Goal: Task Accomplishment & Management: Manage account settings

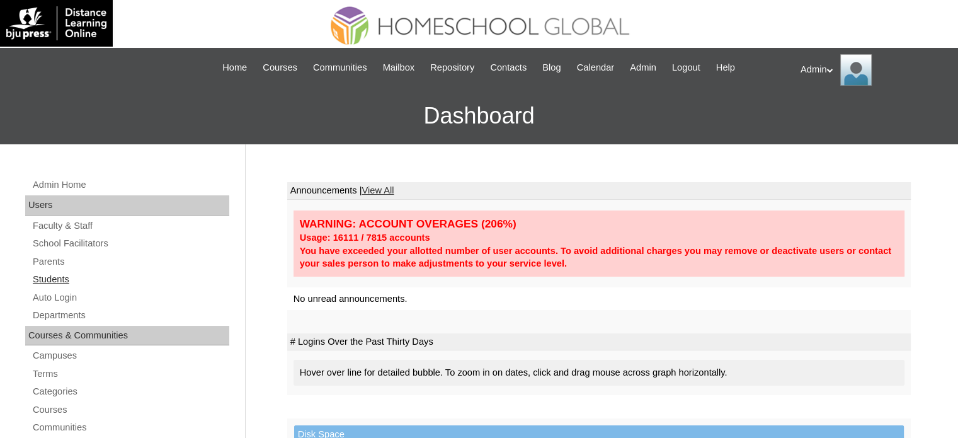
click at [65, 278] on link "Students" at bounding box center [130, 279] width 198 height 16
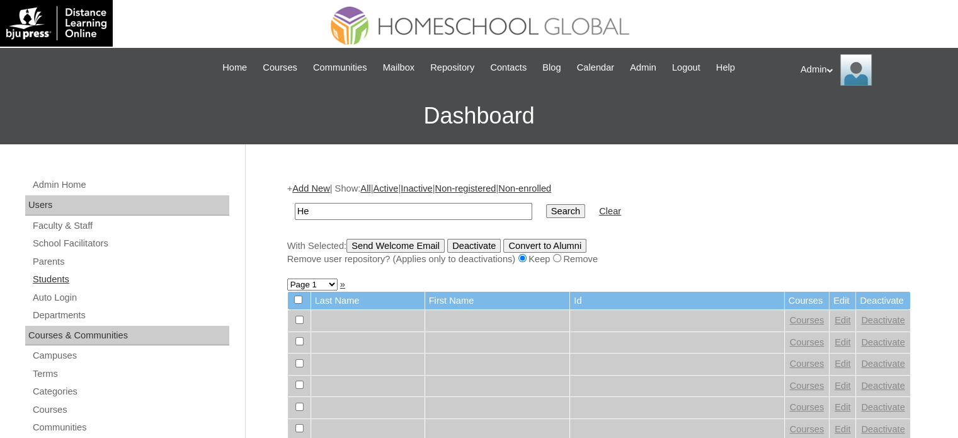
type input "H"
type input "Dean Fedora"
click at [546, 210] on input "Search" at bounding box center [565, 211] width 39 height 14
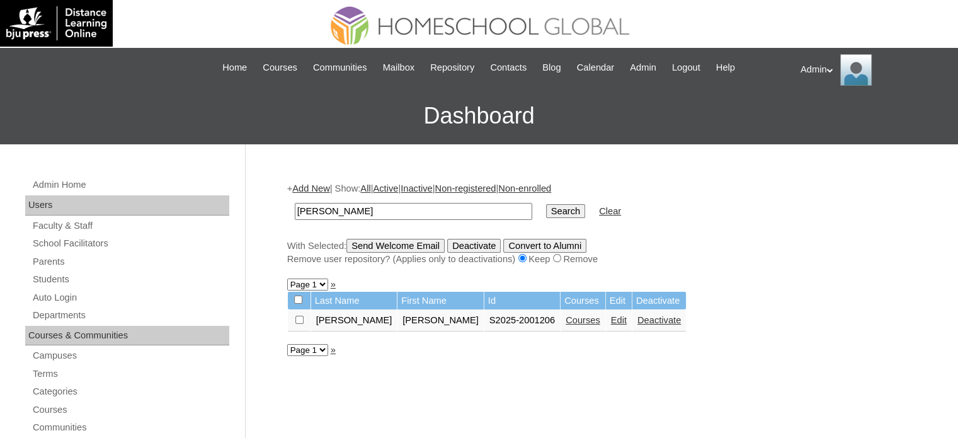
click at [566, 318] on link "Courses" at bounding box center [583, 320] width 35 height 10
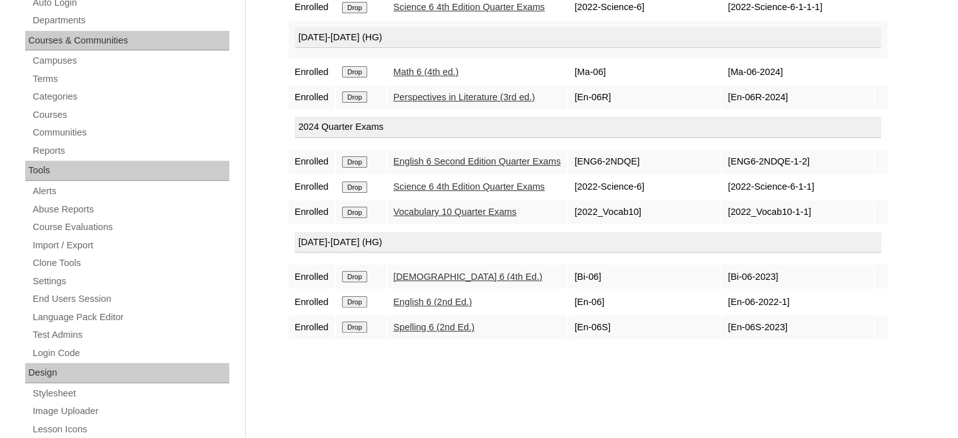
scroll to position [44, 0]
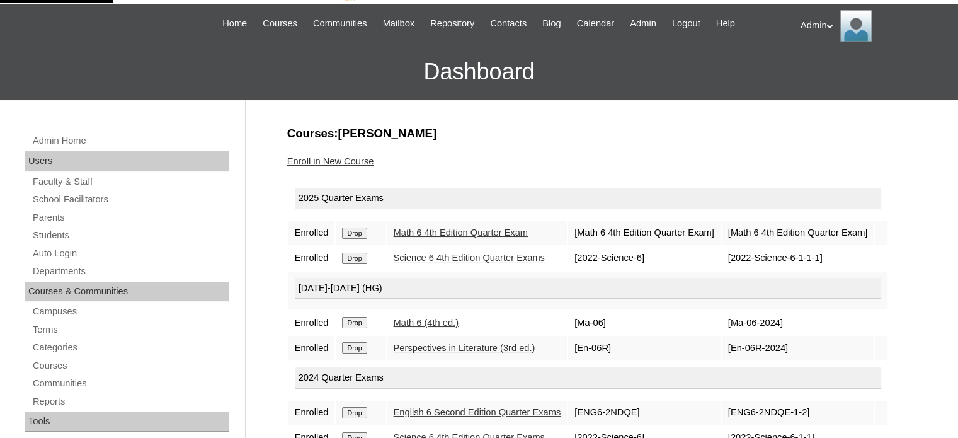
click at [329, 161] on link "Enroll in New Course" at bounding box center [330, 161] width 87 height 10
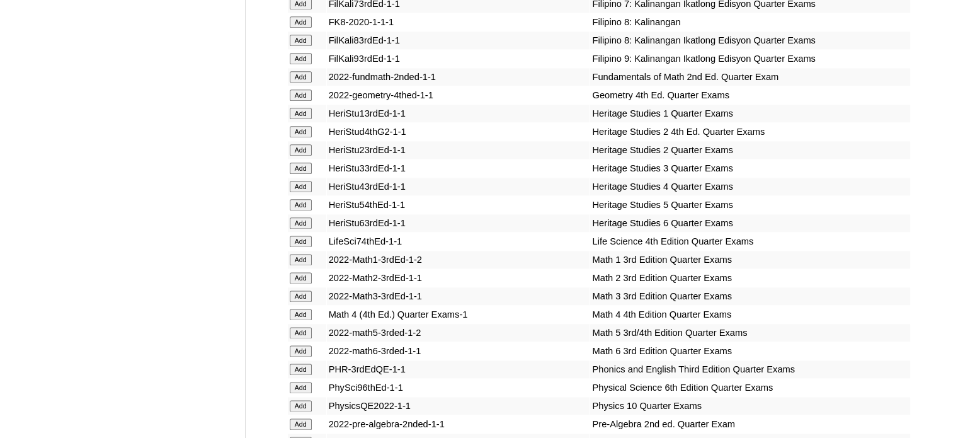
scroll to position [6378, 0]
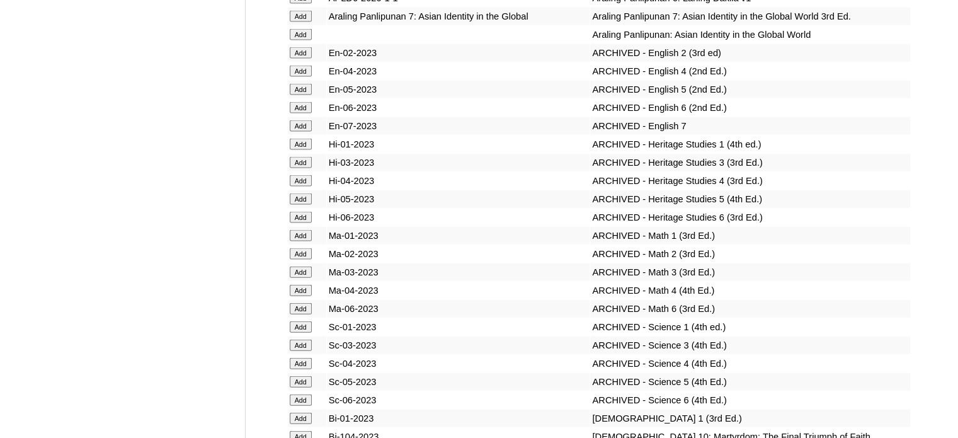
scroll to position [9004, 0]
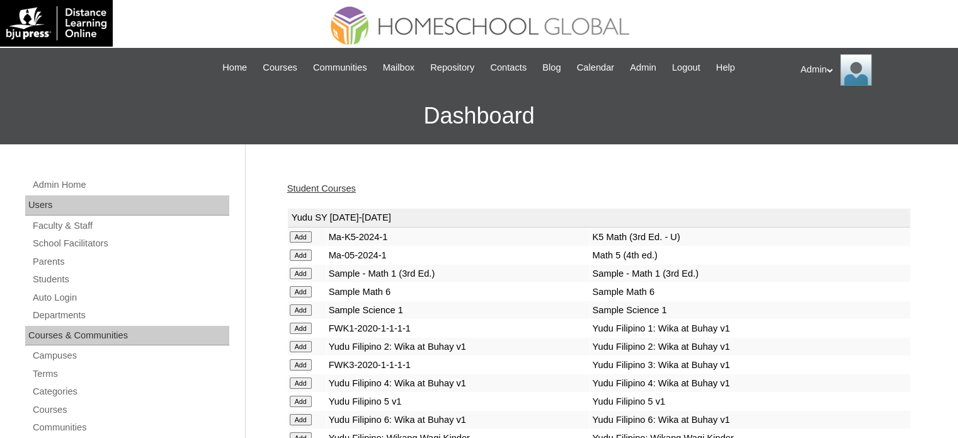
click at [333, 183] on link "Student Courses" at bounding box center [321, 188] width 69 height 10
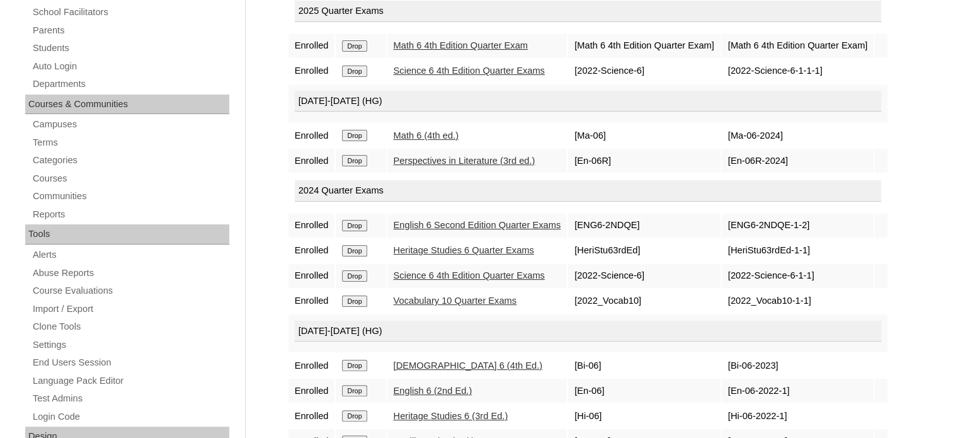
scroll to position [230, 0]
click at [361, 52] on input "Drop" at bounding box center [354, 46] width 25 height 11
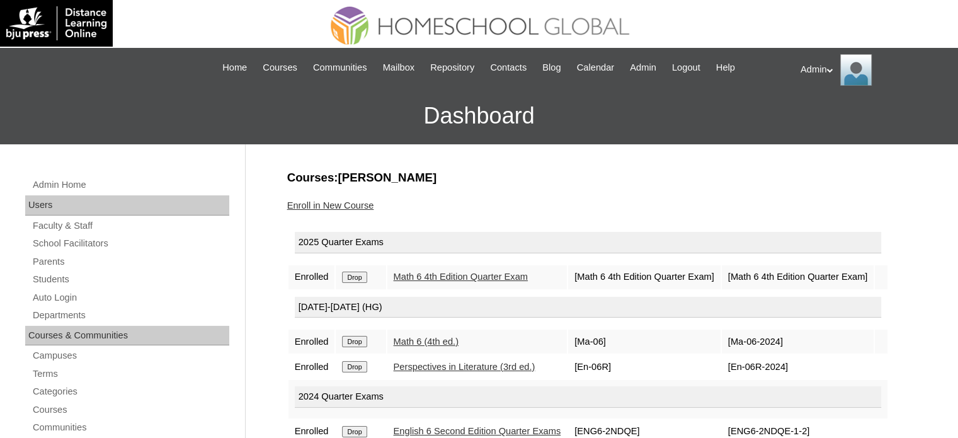
click at [346, 203] on link "Enroll in New Course" at bounding box center [330, 205] width 87 height 10
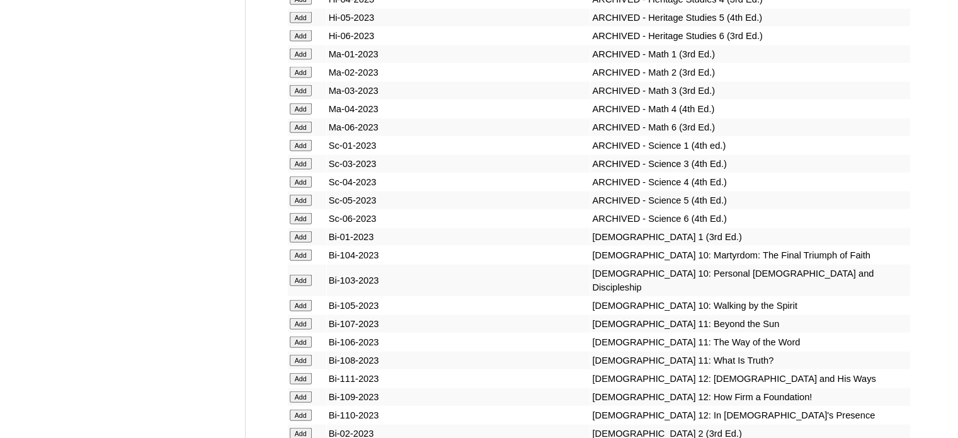
scroll to position [9512, 0]
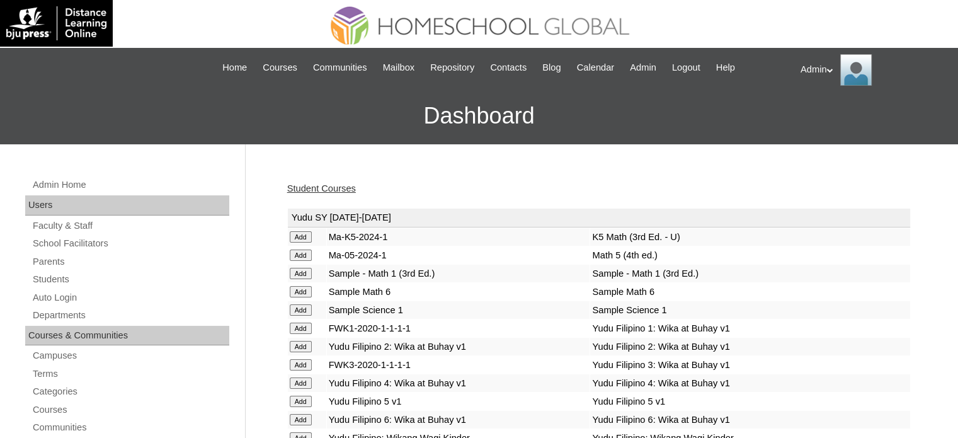
click at [335, 183] on link "Student Courses" at bounding box center [321, 188] width 69 height 10
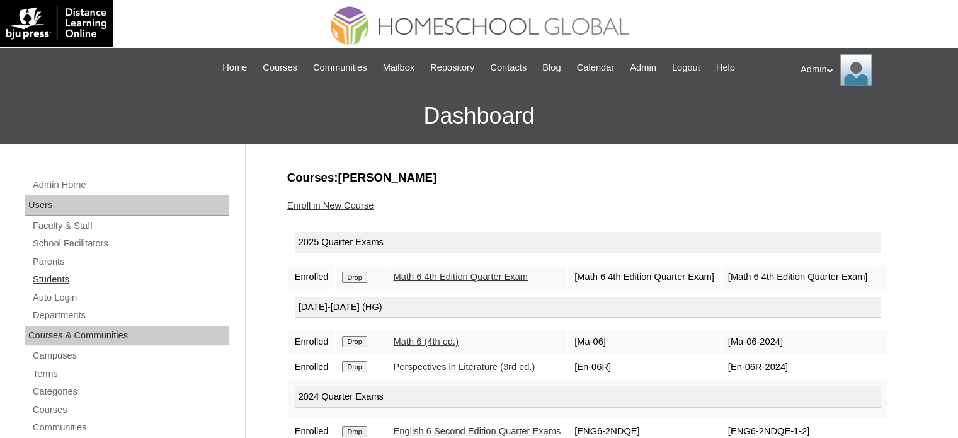
click at [59, 273] on link "Students" at bounding box center [130, 279] width 198 height 16
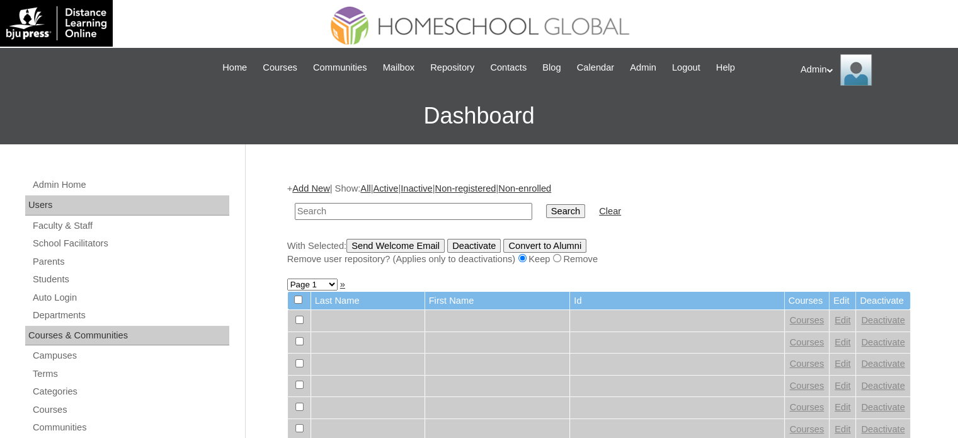
click at [388, 211] on input "text" at bounding box center [413, 211] width 237 height 17
